Goal: Transaction & Acquisition: Purchase product/service

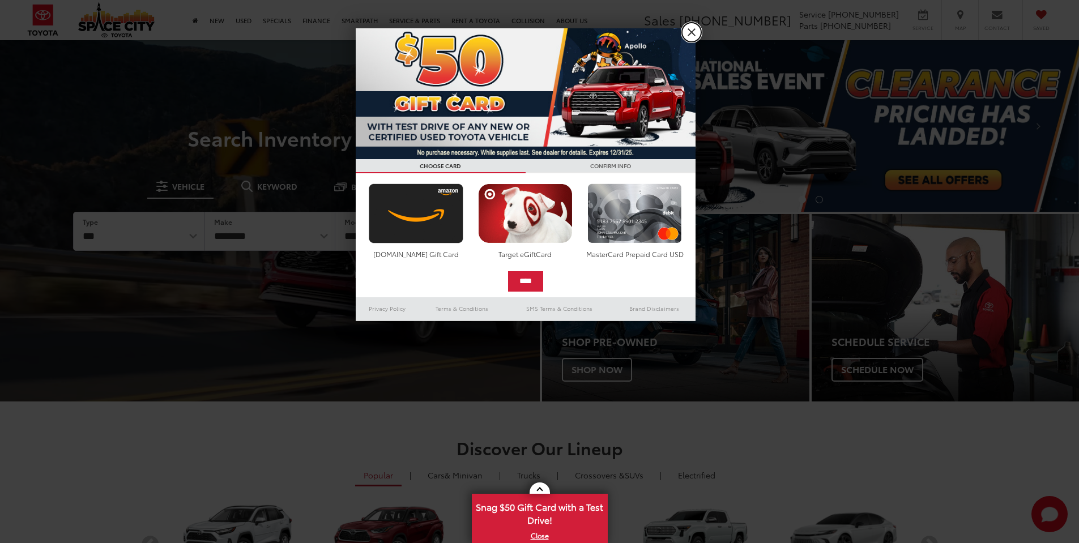
drag, startPoint x: 690, startPoint y: 29, endPoint x: 327, endPoint y: 54, distance: 363.5
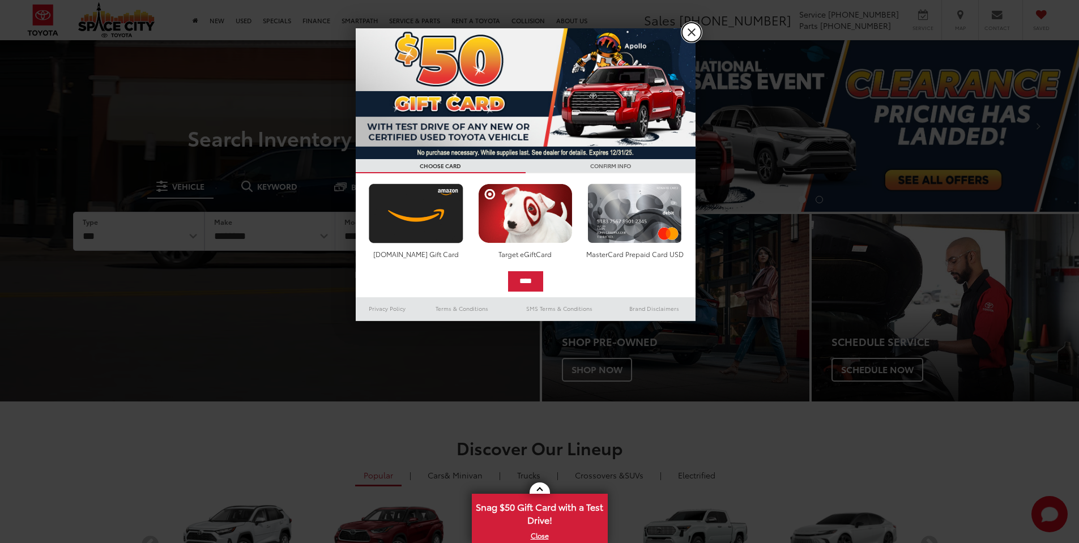
click at [690, 28] on link "X" at bounding box center [691, 32] width 19 height 19
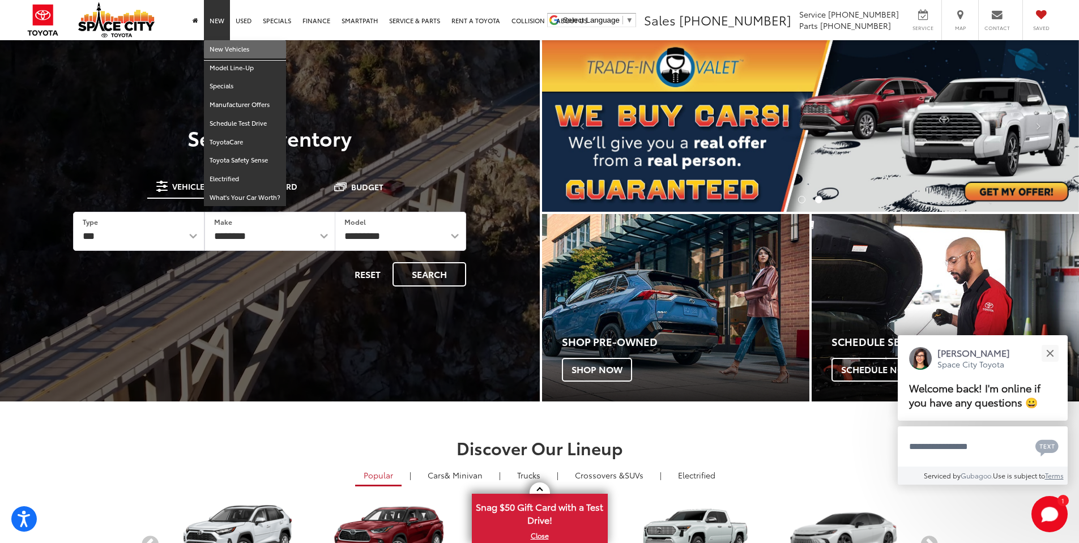
click at [227, 48] on link "New Vehicles" at bounding box center [245, 49] width 82 height 19
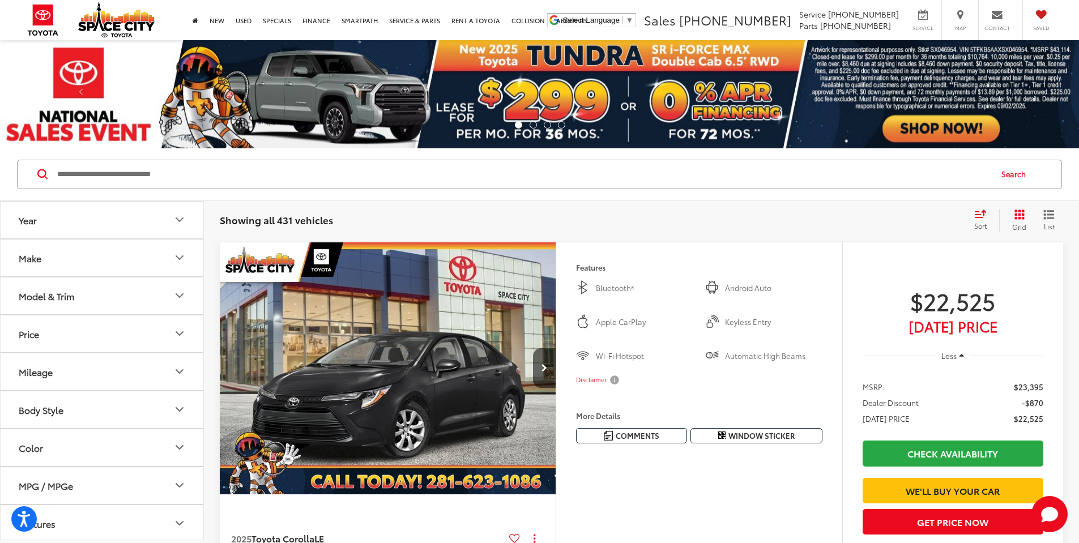
click at [179, 296] on icon "Model & Trim" at bounding box center [180, 296] width 14 height 14
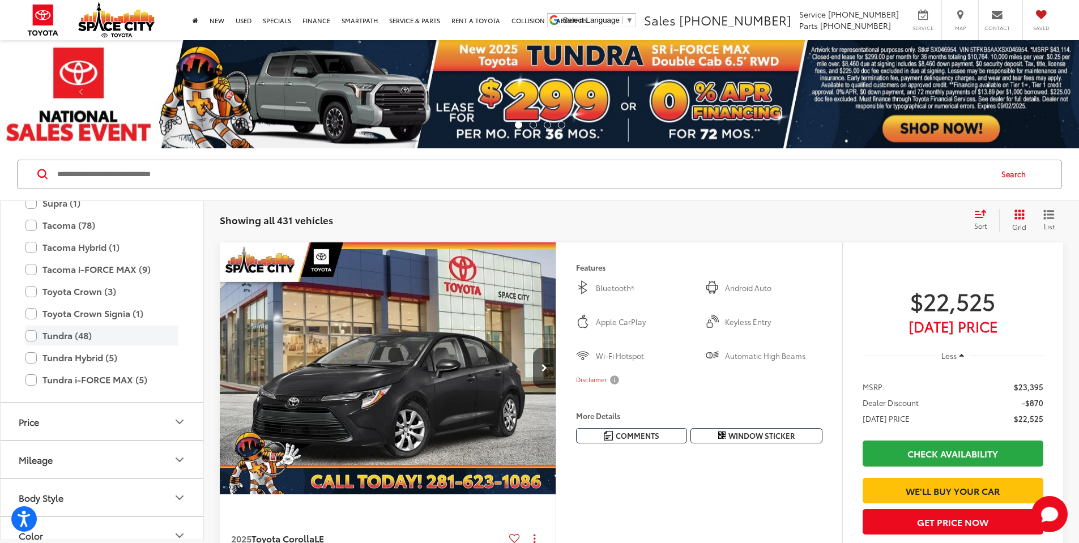
scroll to position [447, 0]
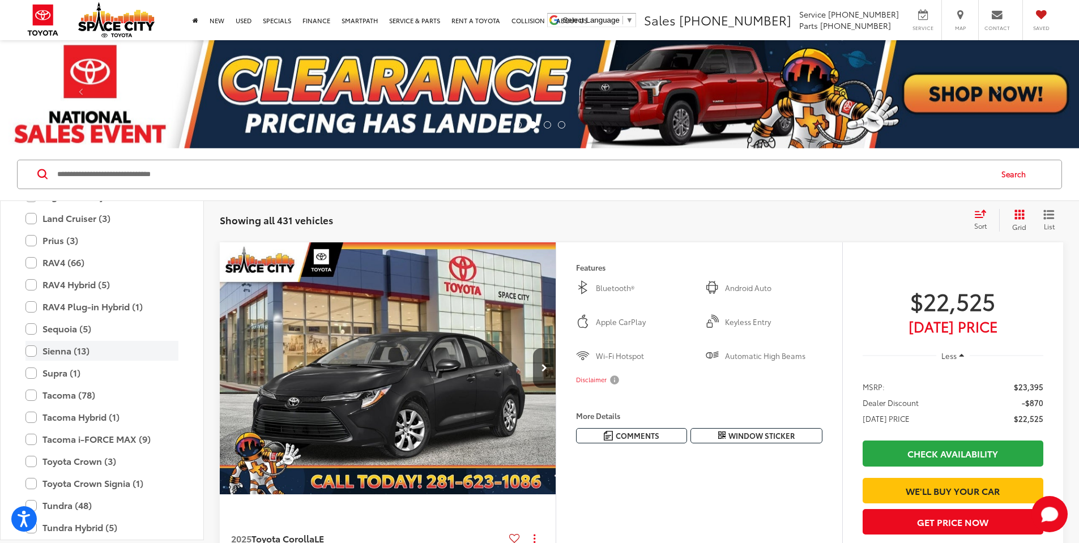
click at [37, 350] on label "Sienna (13)" at bounding box center [101, 351] width 153 height 20
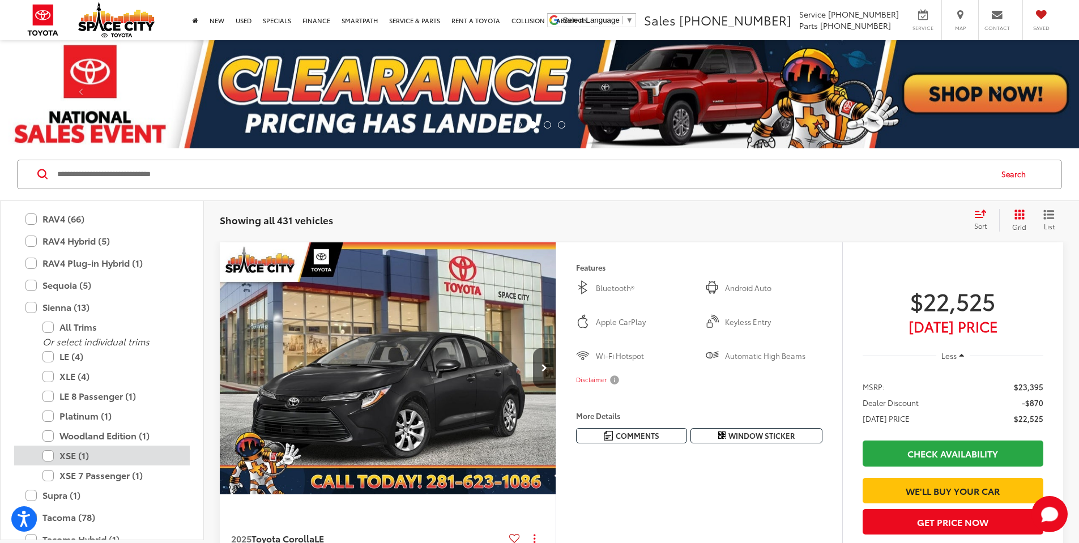
scroll to position [503, 0]
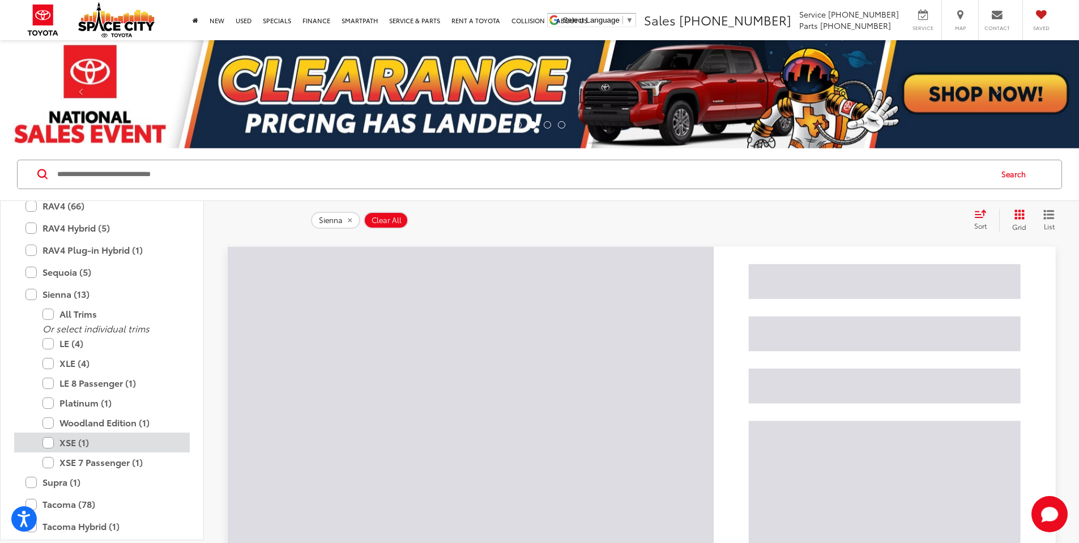
click at [54, 443] on label "XSE (1)" at bounding box center [110, 443] width 136 height 20
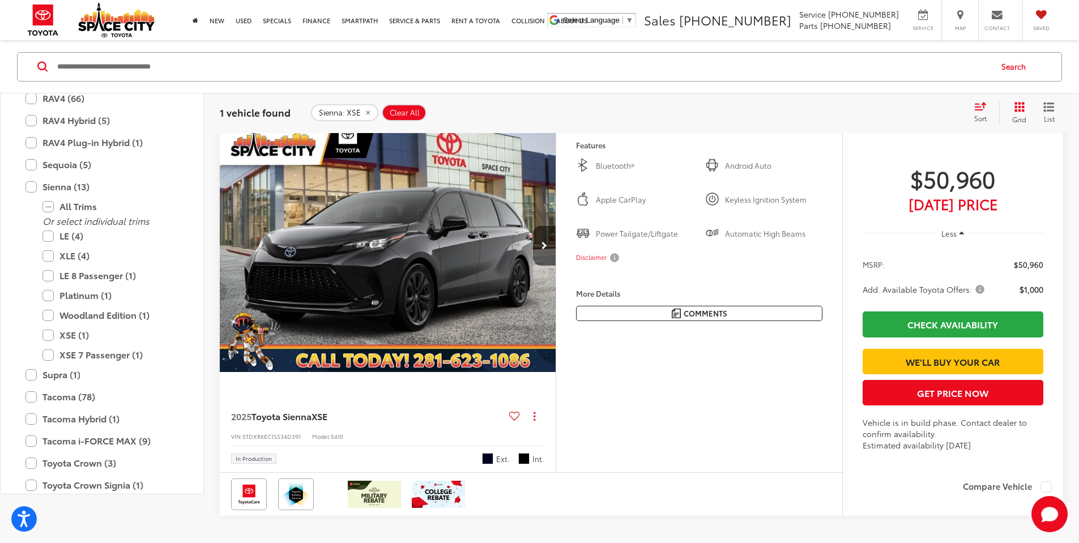
scroll to position [57, 0]
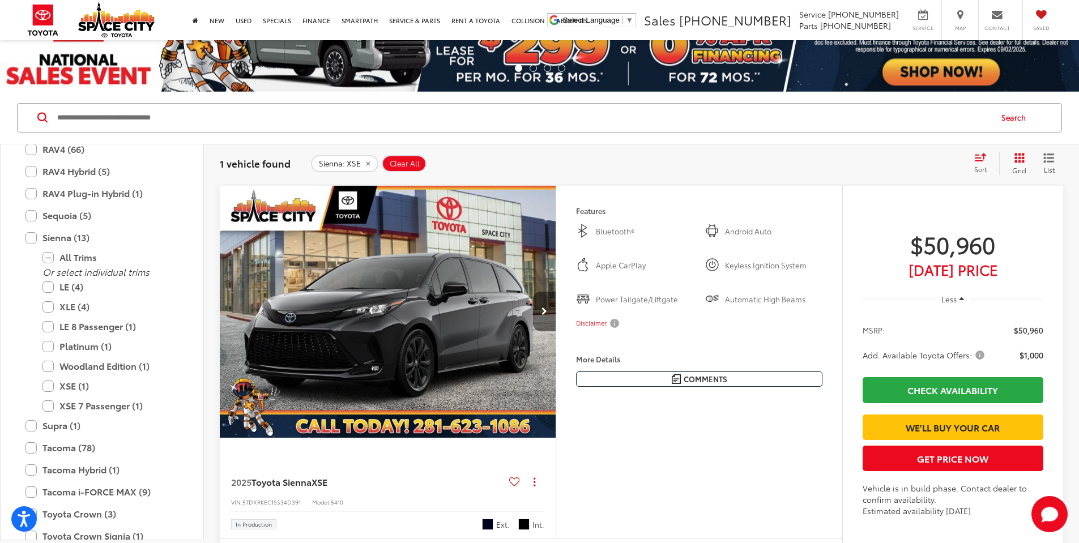
click at [547, 316] on icon "Next image" at bounding box center [545, 312] width 6 height 8
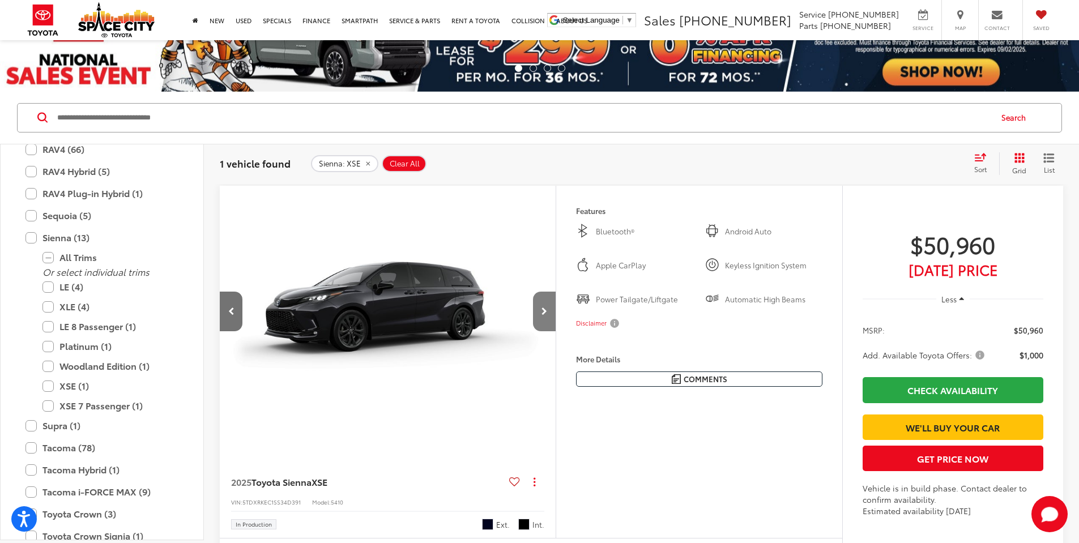
click at [547, 316] on icon "Next image" at bounding box center [545, 312] width 6 height 8
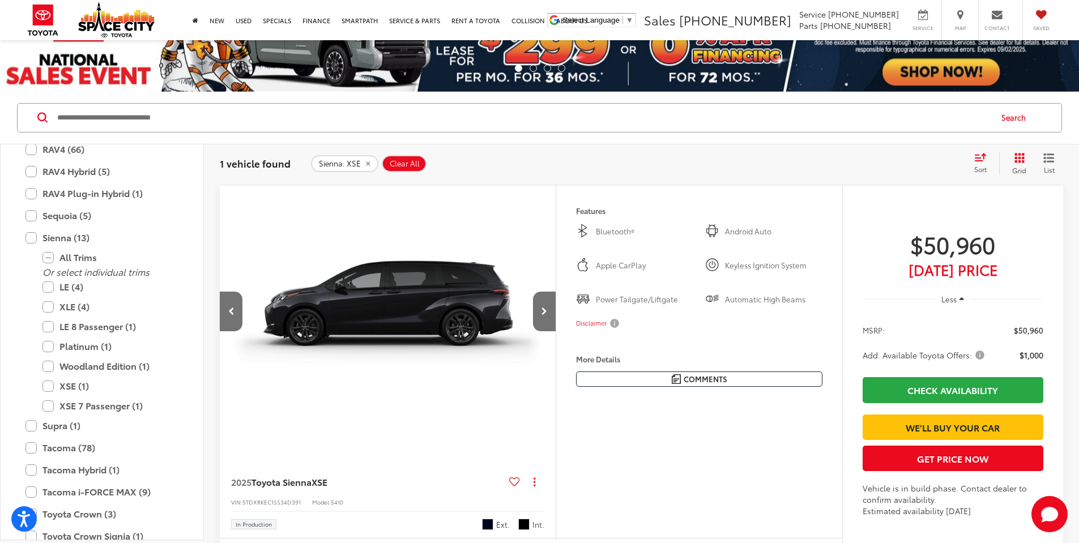
scroll to position [0, 858]
click at [556, 331] on button "Next image" at bounding box center [544, 312] width 23 height 40
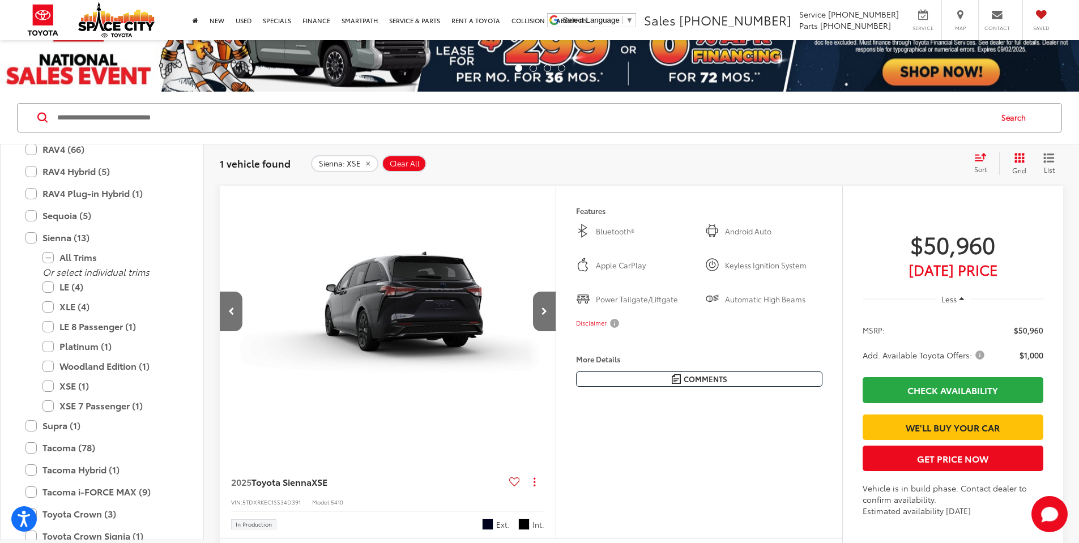
click at [448, 346] on div at bounding box center [387, 312] width 337 height 253
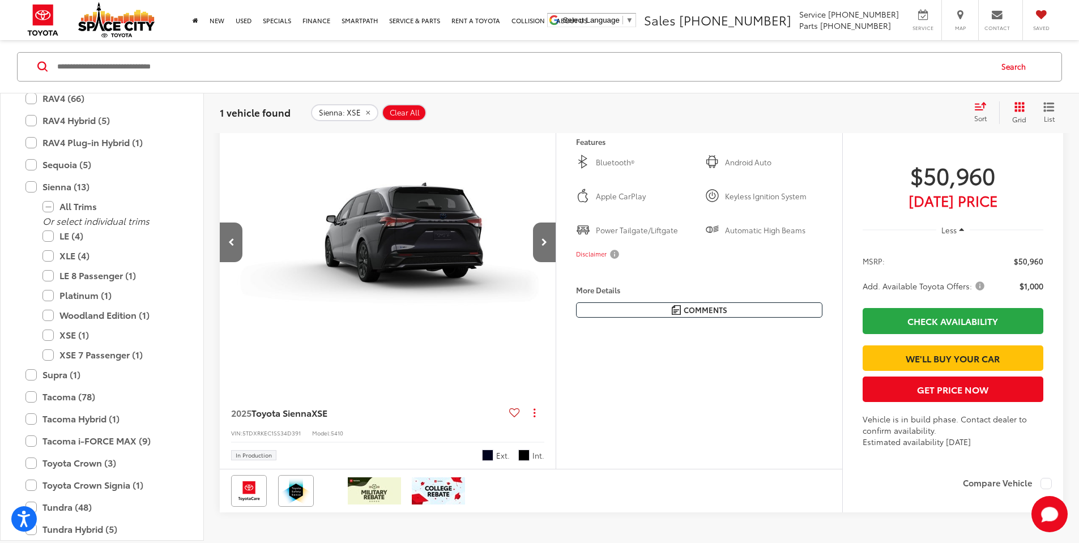
scroll to position [113, 0]
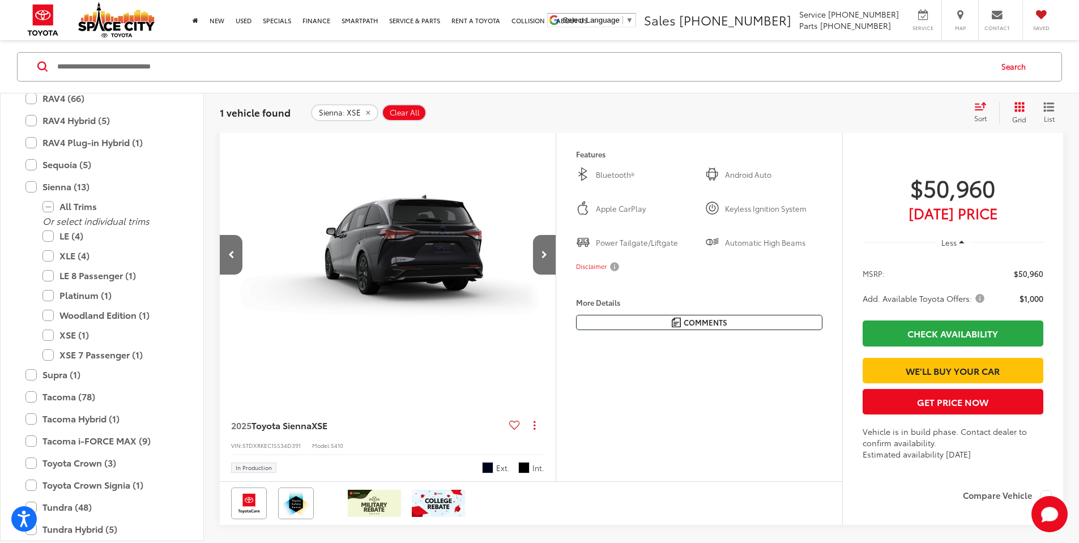
drag, startPoint x: 688, startPoint y: 320, endPoint x: 789, endPoint y: 381, distance: 117.7
click at [789, 348] on div "Features Bluetooth® Android Auto Apple CarPlay Keyless Ignition System Power Ta…" at bounding box center [699, 238] width 286 height 219
click at [431, 290] on img "2025 Toyota Sienna XSE 3" at bounding box center [387, 255] width 338 height 253
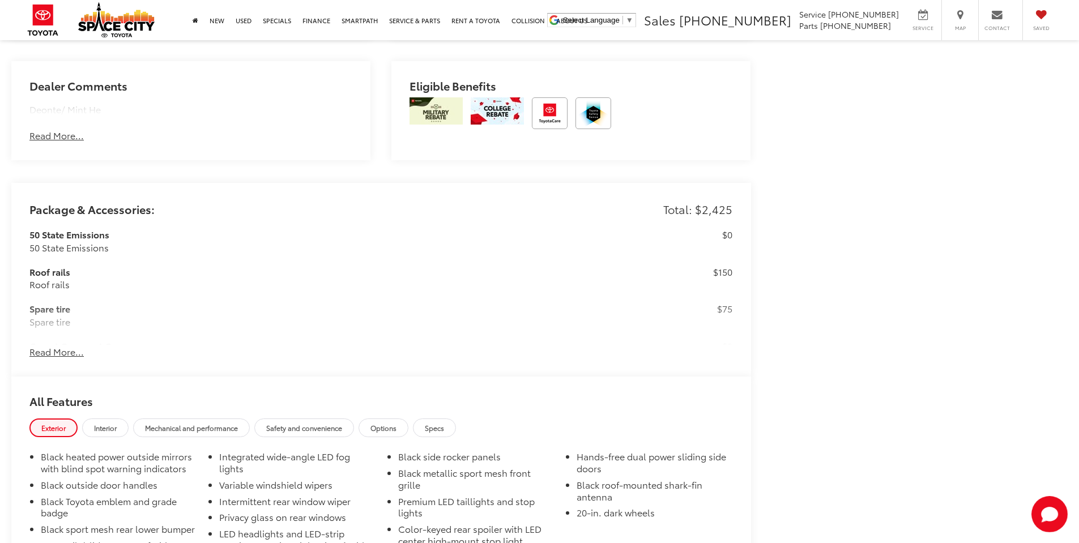
click at [78, 355] on button "Read More..." at bounding box center [56, 352] width 54 height 13
